Goal: Find specific page/section: Find specific page/section

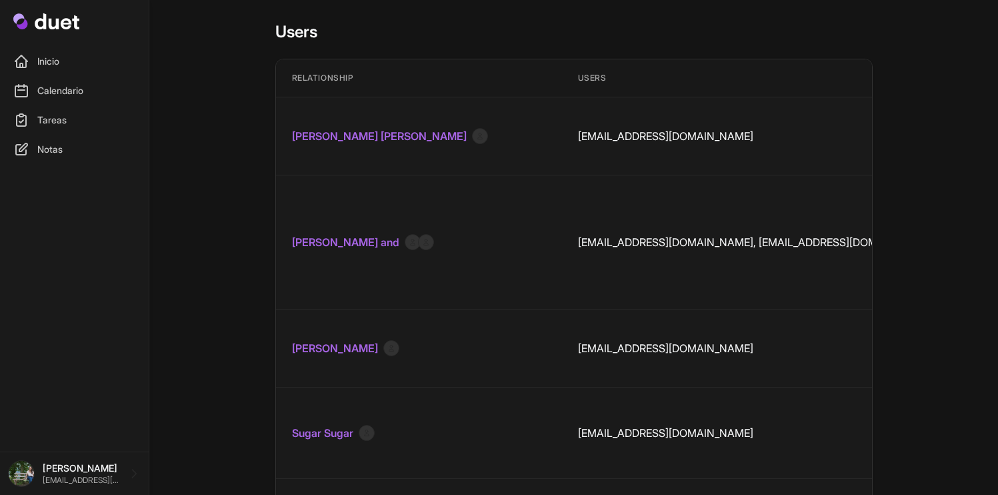
click at [346, 128] on link "Donna Elizabeth" at bounding box center [379, 136] width 175 height 16
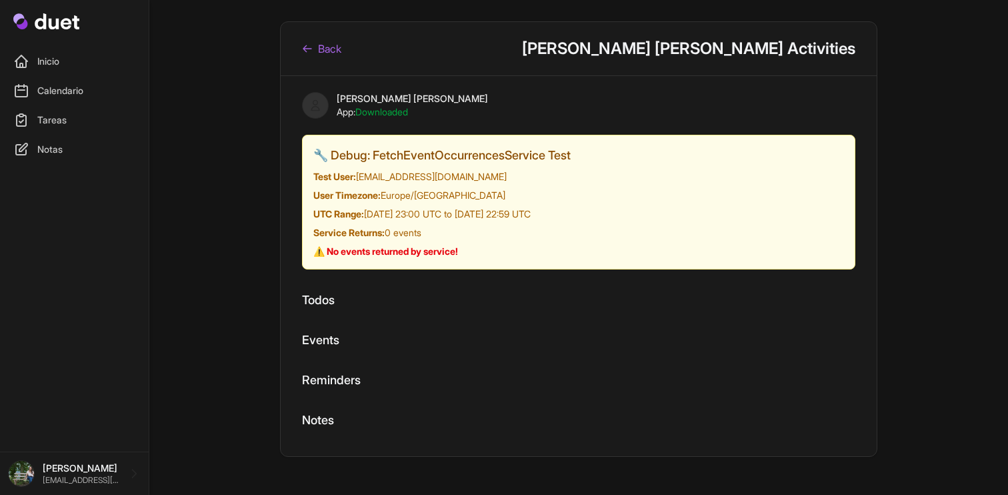
click at [317, 47] on link "Back" at bounding box center [321, 49] width 39 height 16
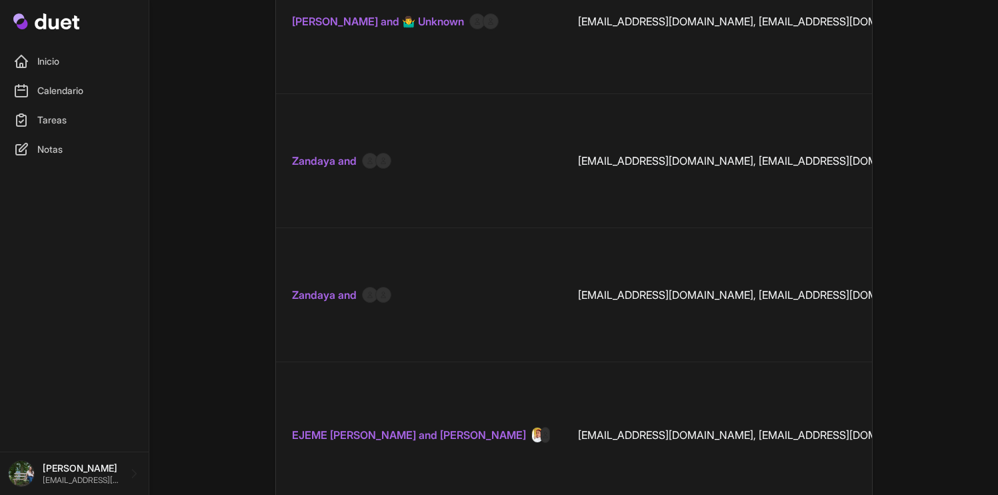
scroll to position [1738, 0]
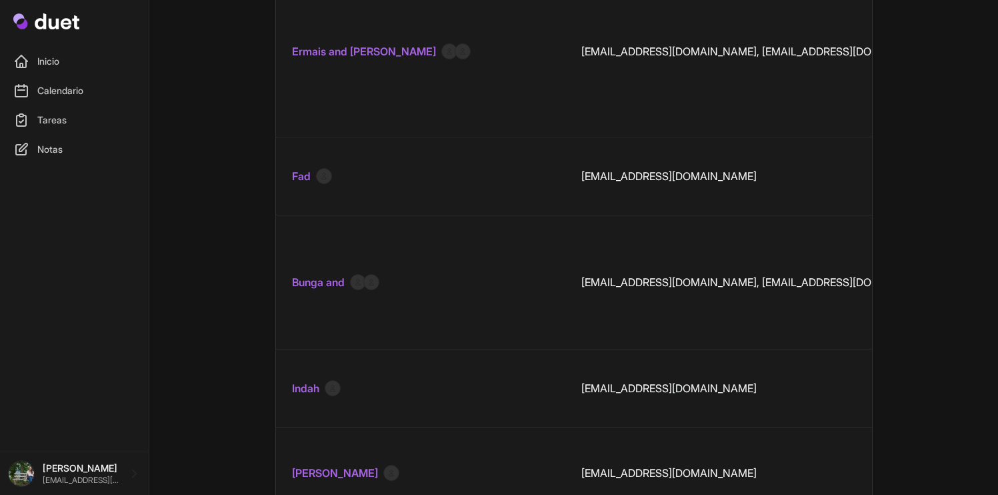
scroll to position [1856, 0]
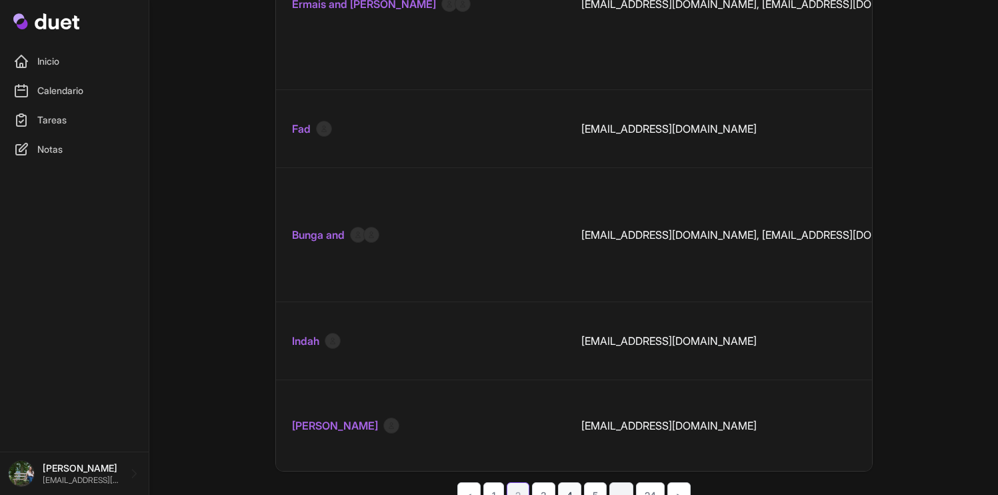
click at [566, 482] on link "4" at bounding box center [569, 495] width 23 height 26
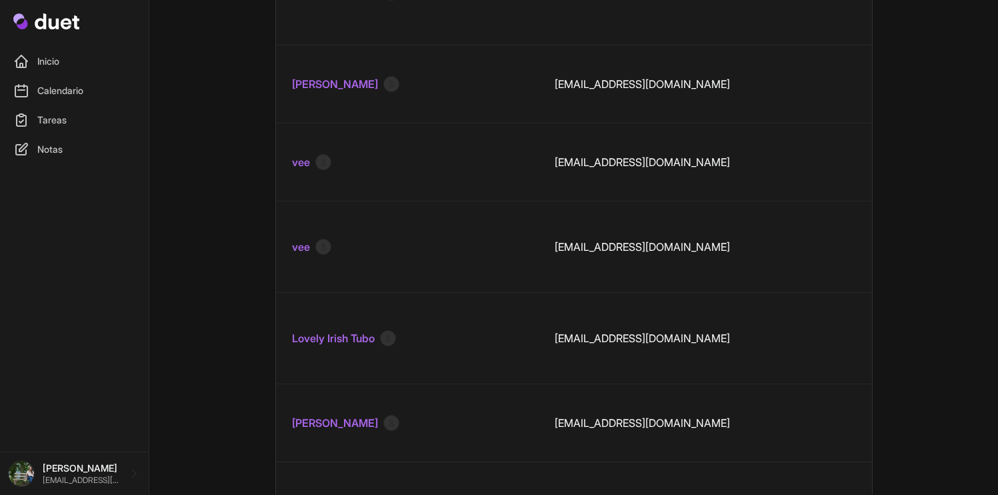
scroll to position [1681, 0]
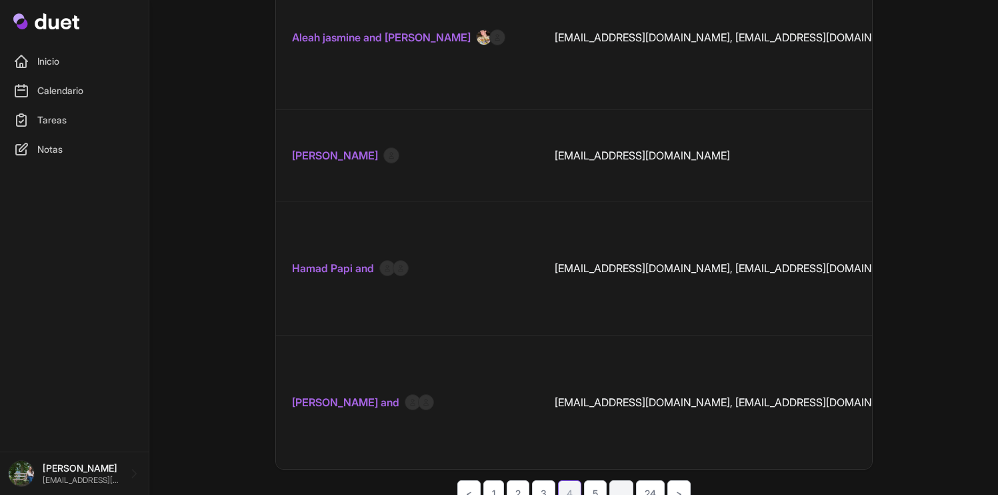
click at [600, 480] on link "5" at bounding box center [595, 493] width 23 height 26
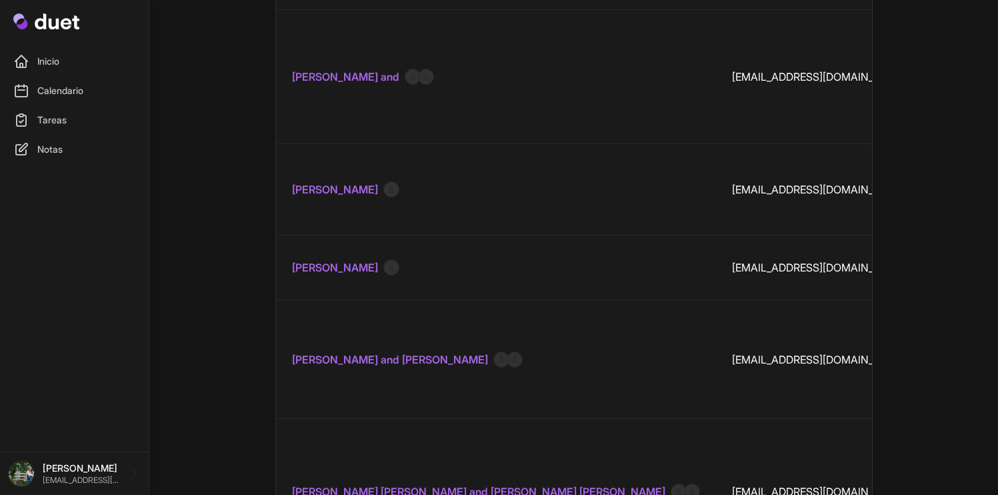
scroll to position [1722, 0]
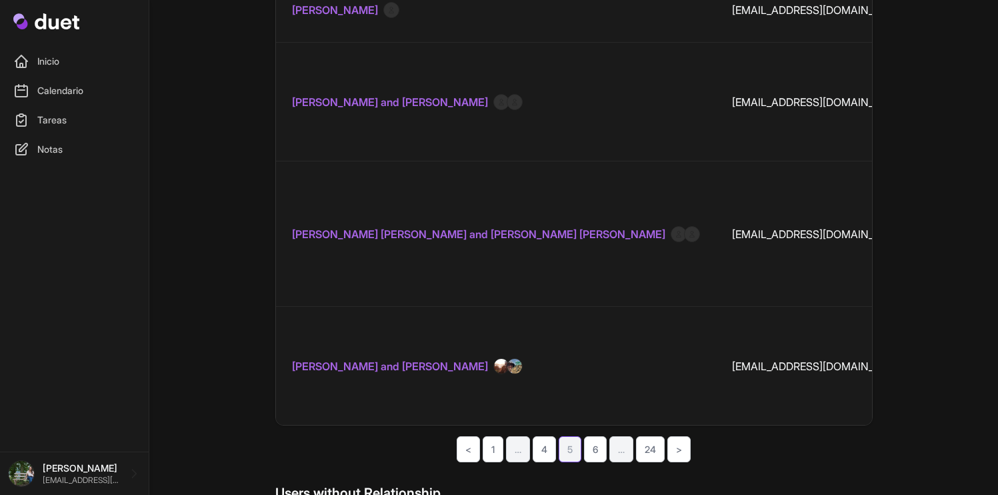
click at [417, 358] on link "Catarina Vieira and Tiago Pinho" at bounding box center [390, 366] width 196 height 16
click at [599, 436] on link "6" at bounding box center [595, 449] width 23 height 26
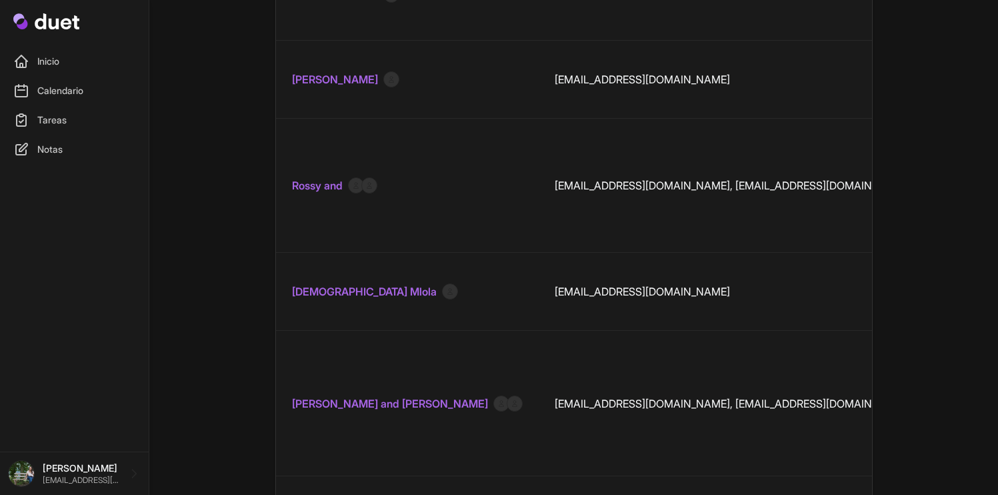
scroll to position [1503, 0]
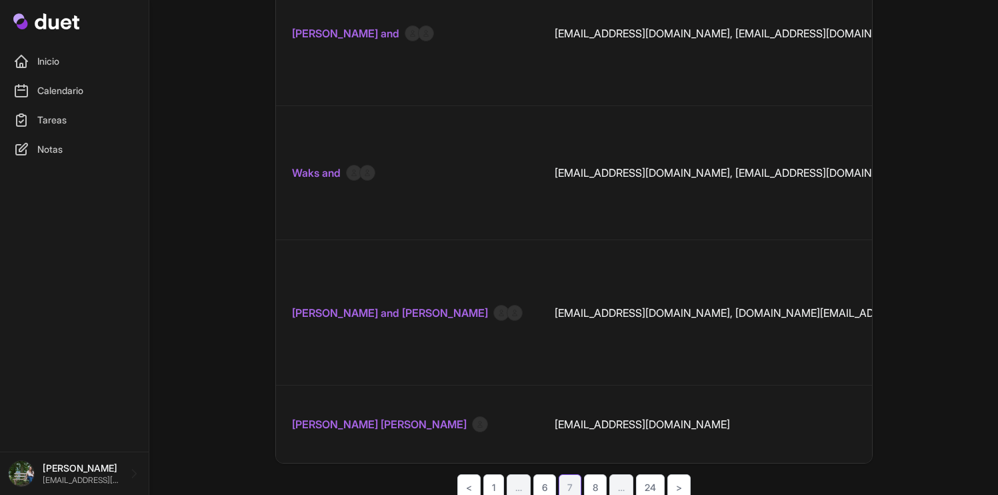
scroll to position [1571, 0]
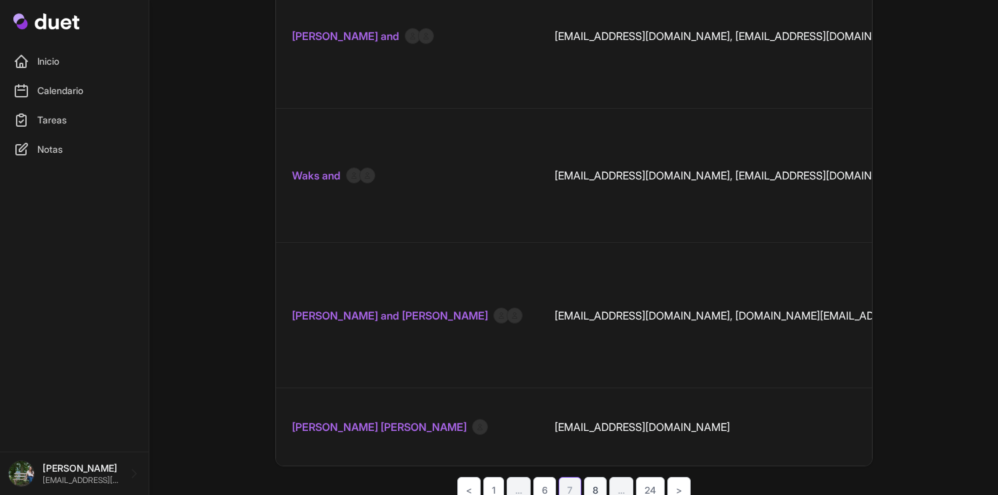
click at [592, 477] on link "8" at bounding box center [595, 490] width 23 height 26
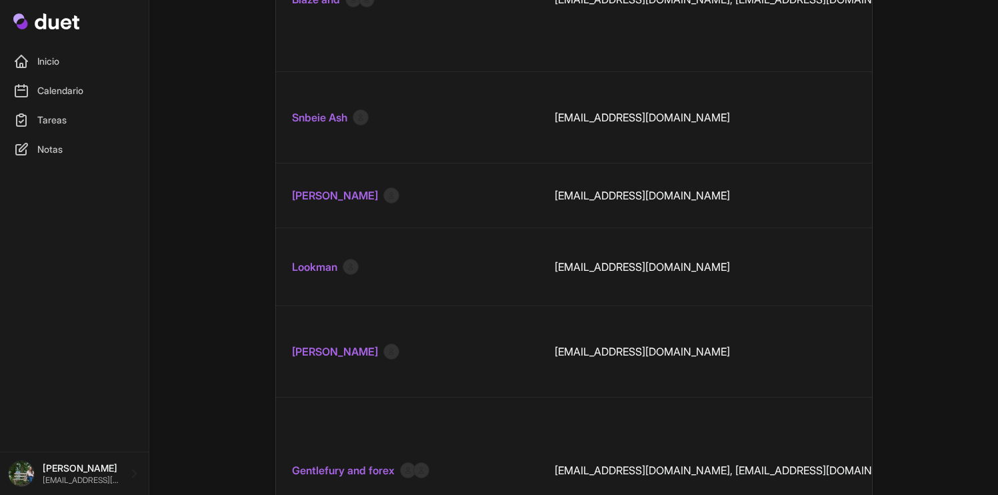
scroll to position [1908, 0]
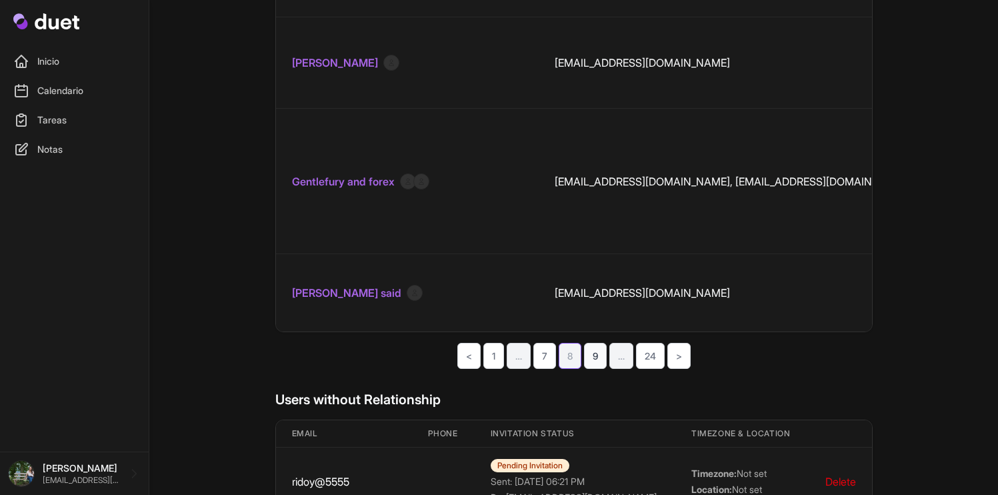
click at [599, 343] on link "9" at bounding box center [595, 356] width 23 height 26
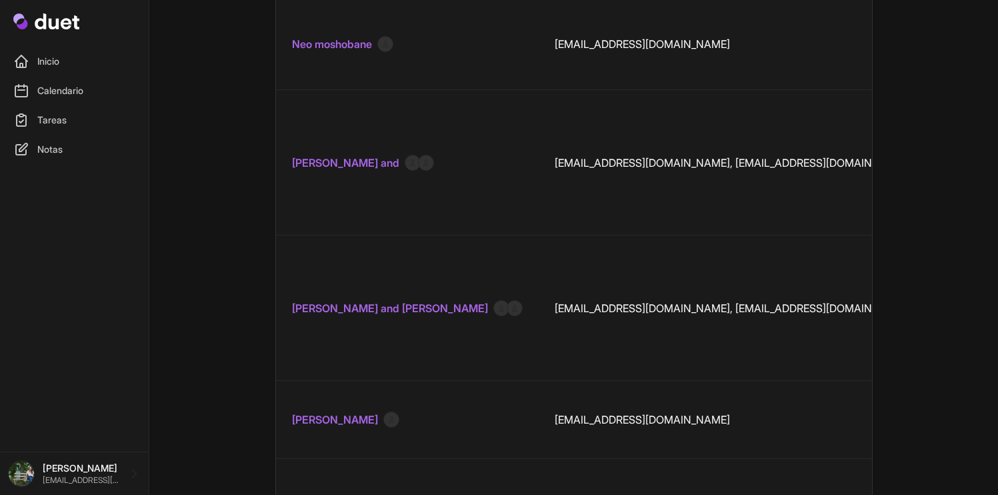
scroll to position [1538, 0]
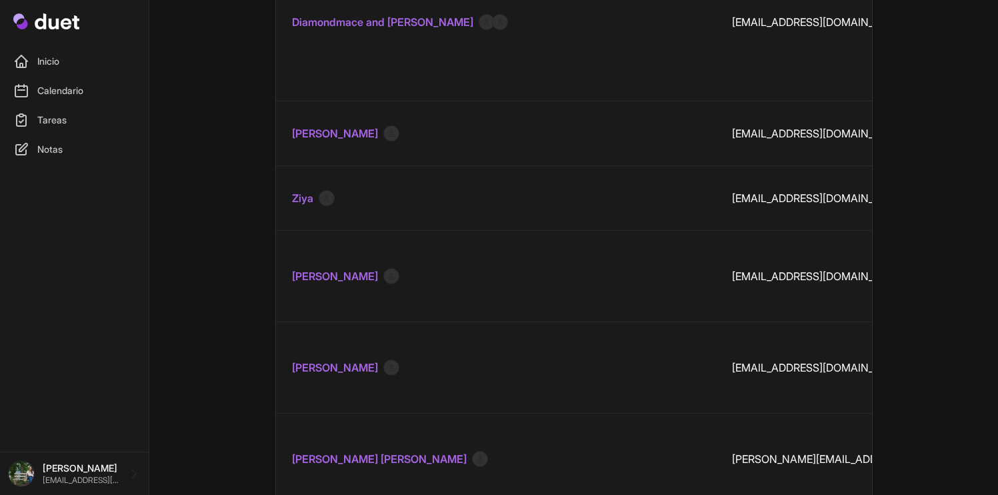
scroll to position [1389, 0]
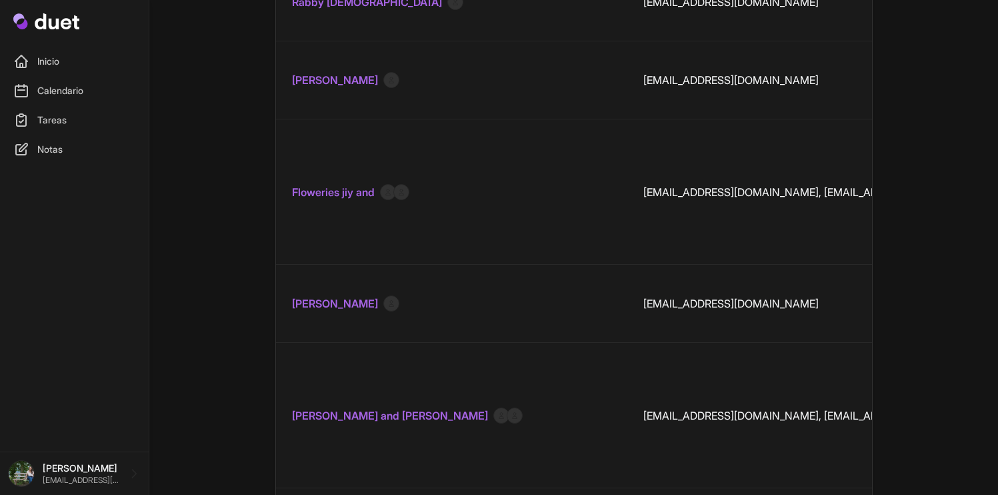
scroll to position [423, 0]
click at [420, 407] on link "Fallon Williams and Cassell King" at bounding box center [390, 415] width 196 height 16
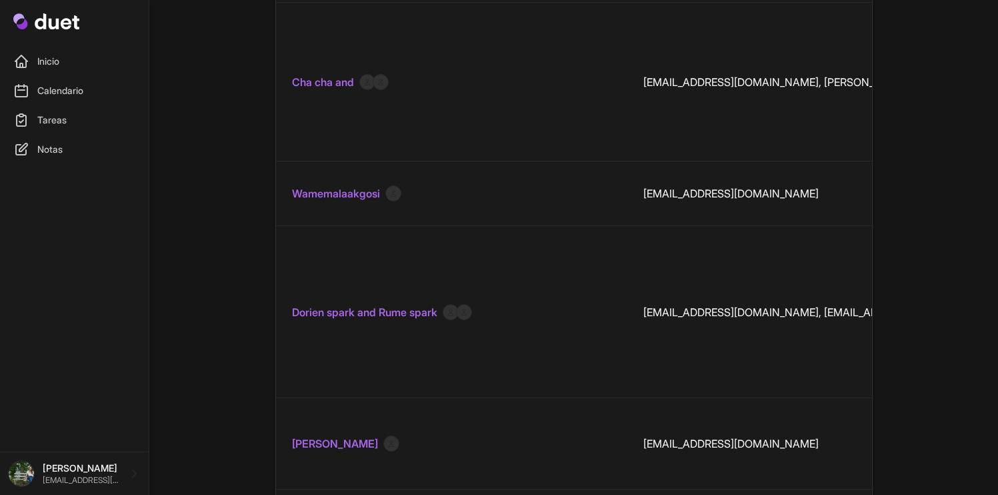
scroll to position [1339, 0]
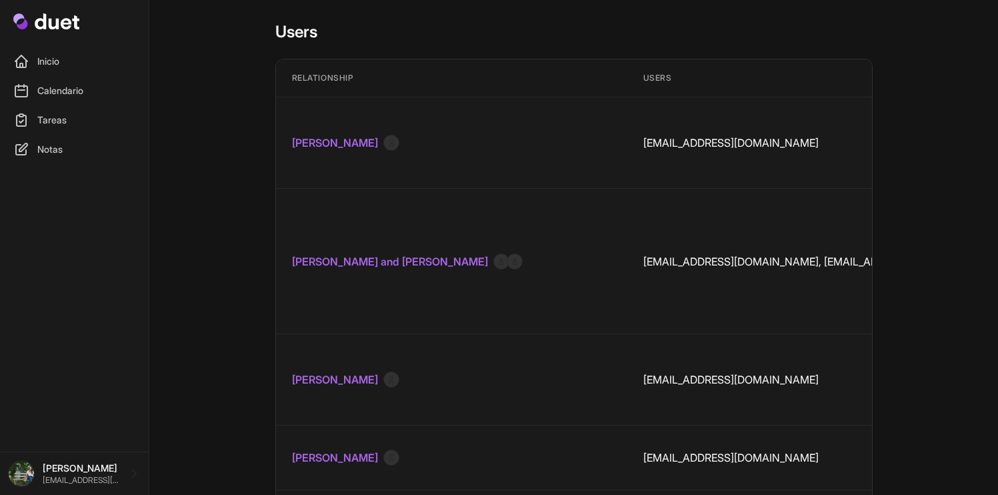
scroll to position [196, 0]
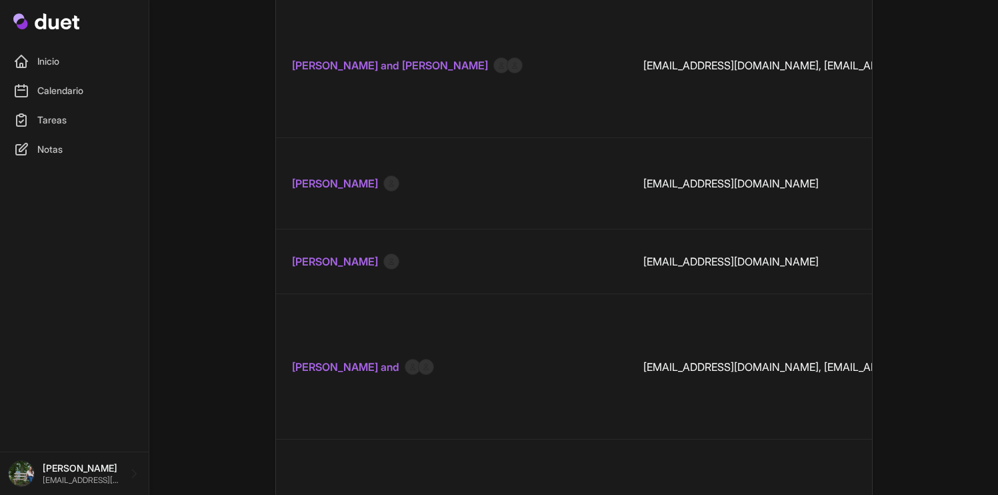
click at [488, 57] on link "dara ogunleye and Jayden Asare-Dompreh" at bounding box center [390, 65] width 196 height 16
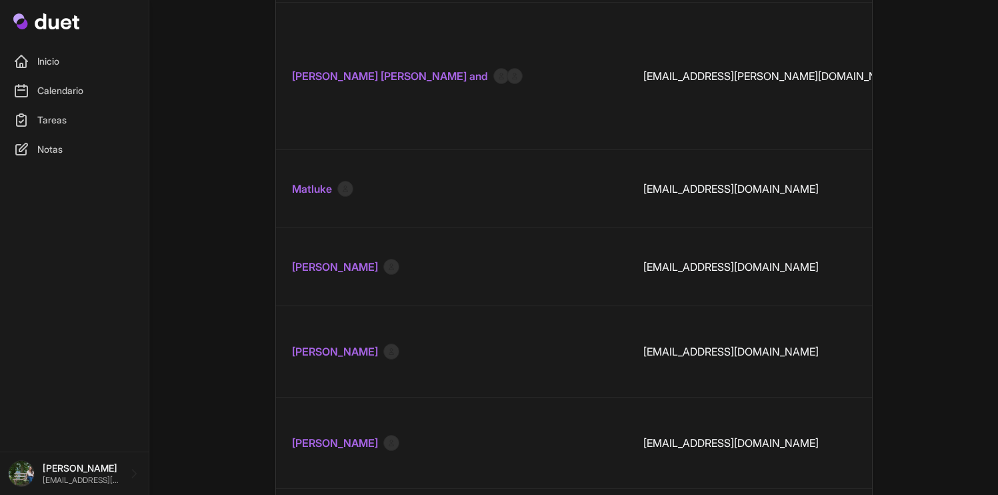
scroll to position [1750, 0]
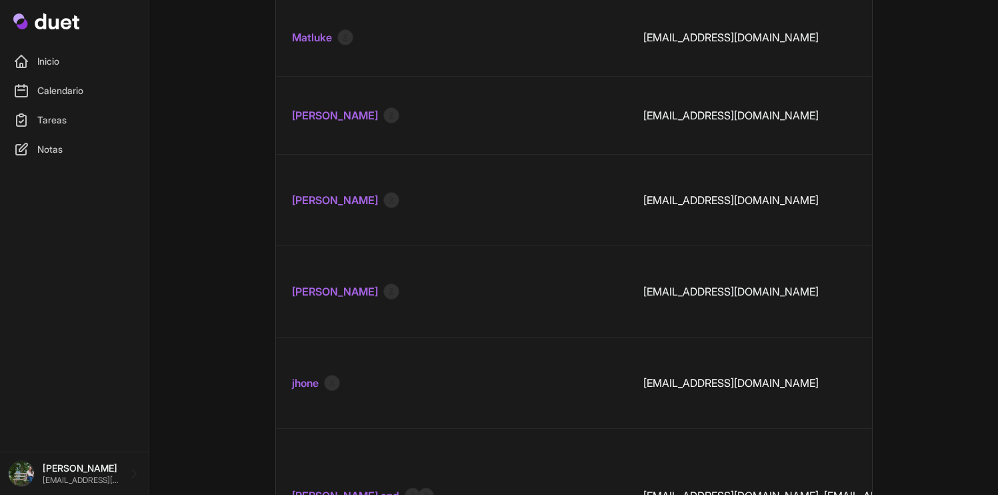
click at [78, 67] on link "Inicio" at bounding box center [74, 61] width 133 height 27
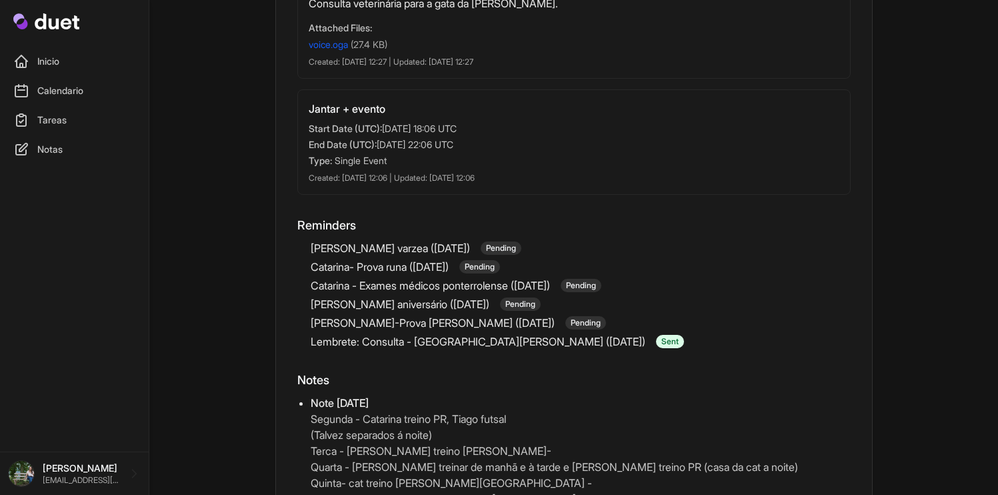
scroll to position [734, 0]
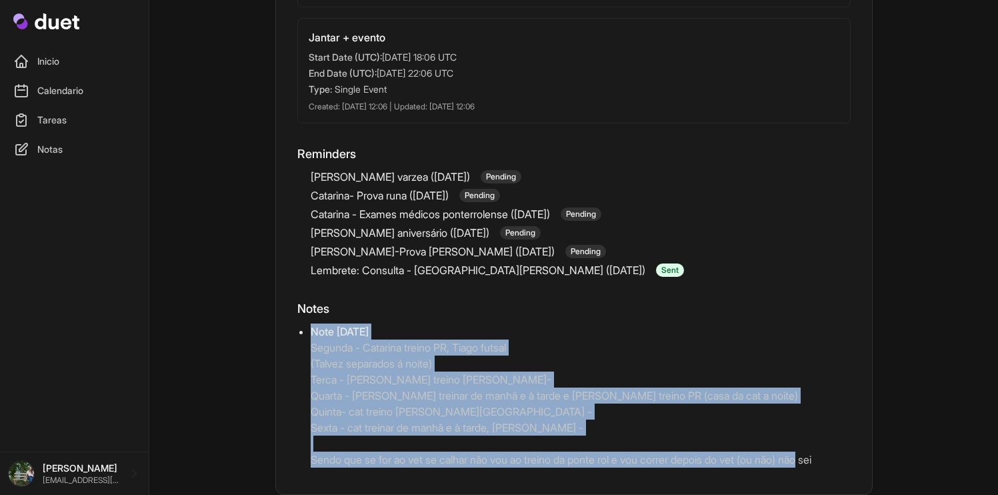
drag, startPoint x: 301, startPoint y: 328, endPoint x: 831, endPoint y: 452, distance: 544.6
click at [831, 452] on li "Note Monday, September 22 Segunda - Catarina treino PR, Tiago futsal (Talvez se…" at bounding box center [581, 395] width 540 height 144
copy li "Note Monday, September 22 Segunda - Catarina treino PR, Tiago futsal (Talvez se…"
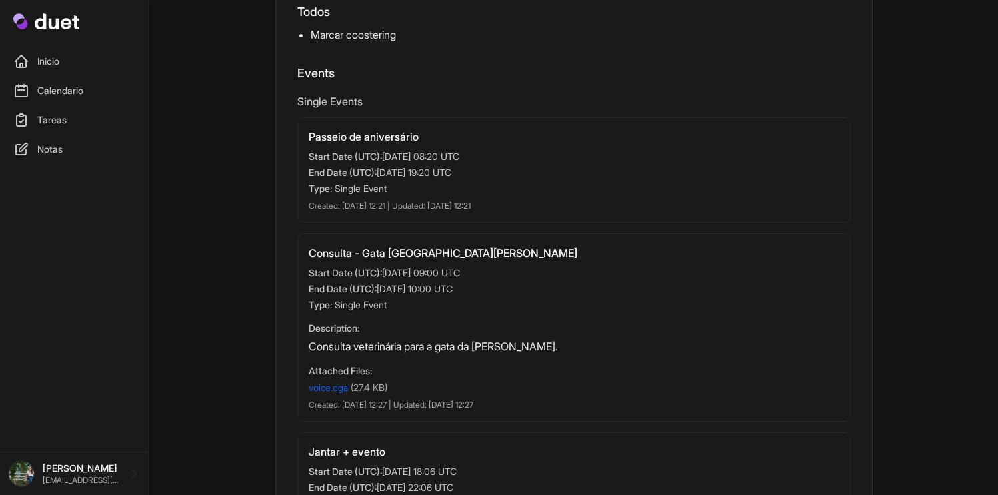
scroll to position [229, 0]
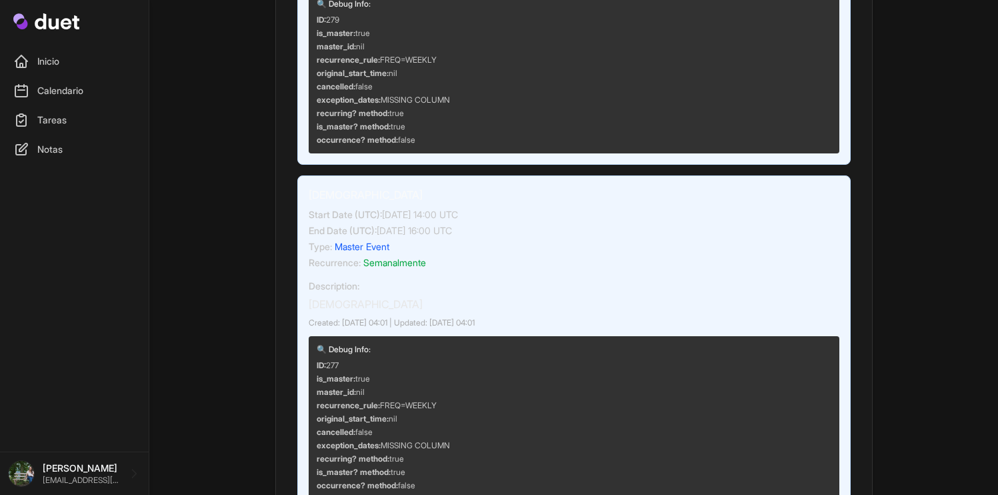
scroll to position [1055, 0]
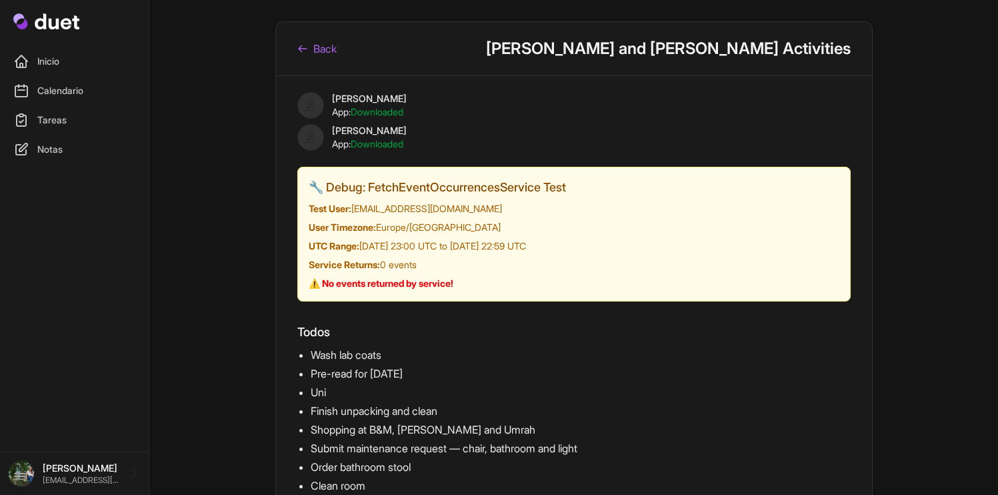
click at [64, 64] on link "Inicio" at bounding box center [74, 61] width 133 height 27
